Goal: Task Accomplishment & Management: Complete application form

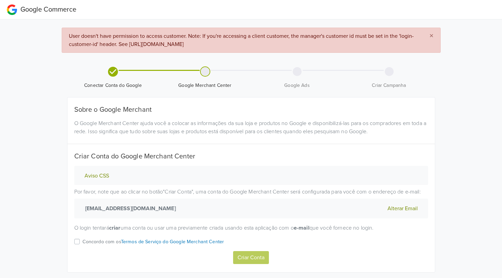
click at [83, 242] on label "Concordo com os Termos de Serviço do Google Merchant Center" at bounding box center [154, 245] width 142 height 14
click at [0, 0] on input "Concordo com os Termos de Serviço do Google Merchant Center" at bounding box center [0, 0] width 0 height 0
click at [246, 255] on button "Criar Conta" at bounding box center [251, 257] width 36 height 13
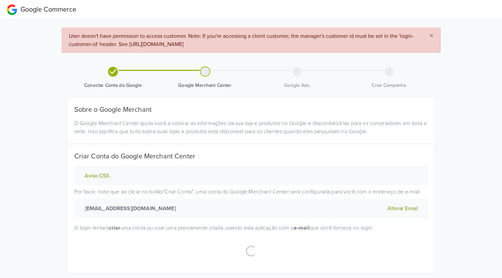
drag, startPoint x: 502, startPoint y: 194, endPoint x: 500, endPoint y: 218, distance: 23.6
click at [500, 218] on div "Google Commerce × User doesn't have permission to access customer. Note: If you…" at bounding box center [251, 147] width 502 height 295
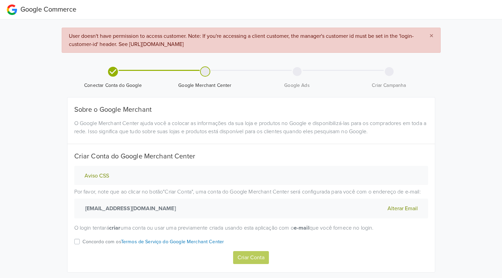
click at [83, 240] on label "Concordo com os Termos de Serviço do Google Merchant Center" at bounding box center [154, 245] width 142 height 14
click at [0, 0] on input "Concordo com os Termos de Serviço do Google Merchant Center" at bounding box center [0, 0] width 0 height 0
click at [249, 256] on button "Criar Conta" at bounding box center [251, 257] width 36 height 13
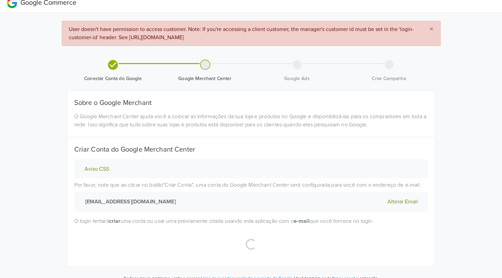
scroll to position [16, 0]
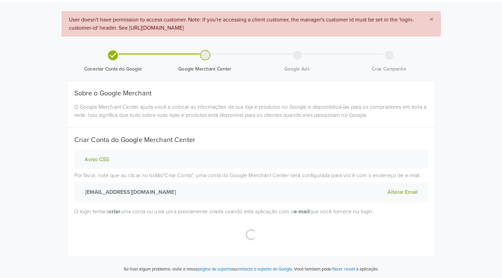
drag, startPoint x: 319, startPoint y: 31, endPoint x: 66, endPoint y: 20, distance: 253.3
click at [66, 20] on div "× User doesn't have permission to access customer. Note: If you're accessing a …" at bounding box center [251, 23] width 379 height 25
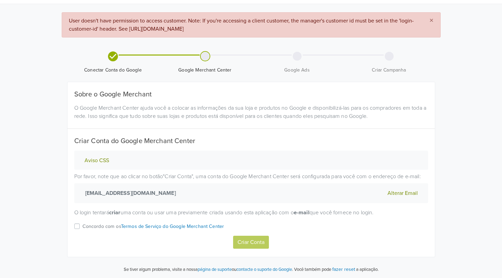
click at [354, 149] on div "Criar Conta do Google Merchant Center Aviso CSS Por favor, note que ao clicar n…" at bounding box center [251, 193] width 364 height 112
click at [393, 193] on button "Alterar Email" at bounding box center [403, 193] width 34 height 9
